Goal: Go to known website: Go to known website

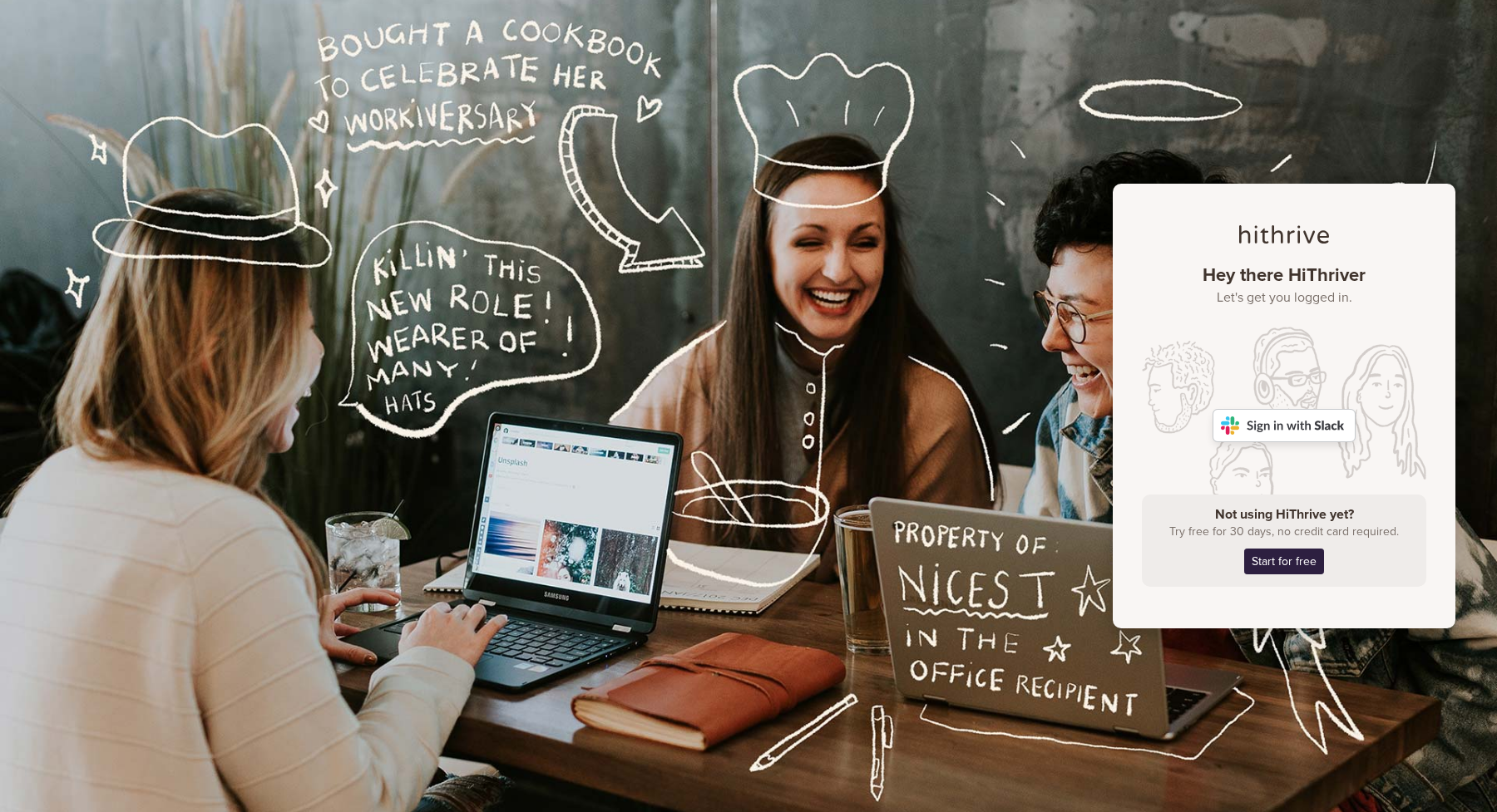
click at [1298, 420] on img at bounding box center [1284, 426] width 143 height 33
